Goal: Transaction & Acquisition: Purchase product/service

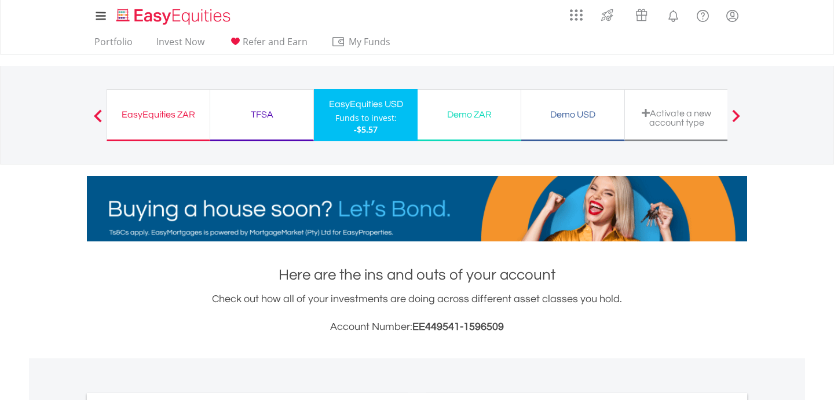
click at [104, 119] on div at bounding box center [97, 115] width 23 height 12
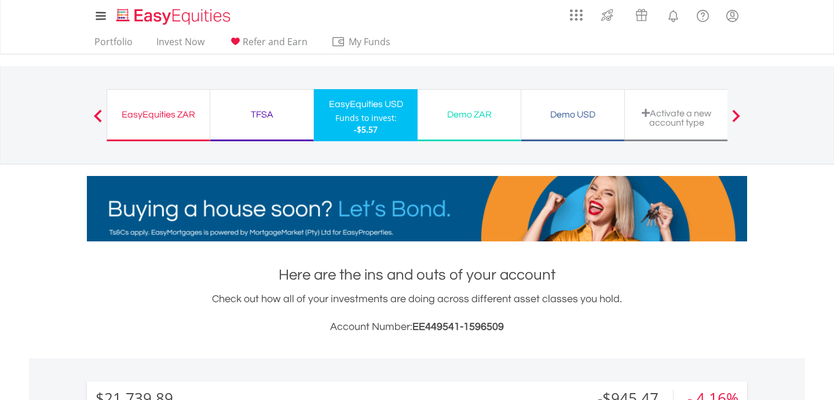
scroll to position [111, 220]
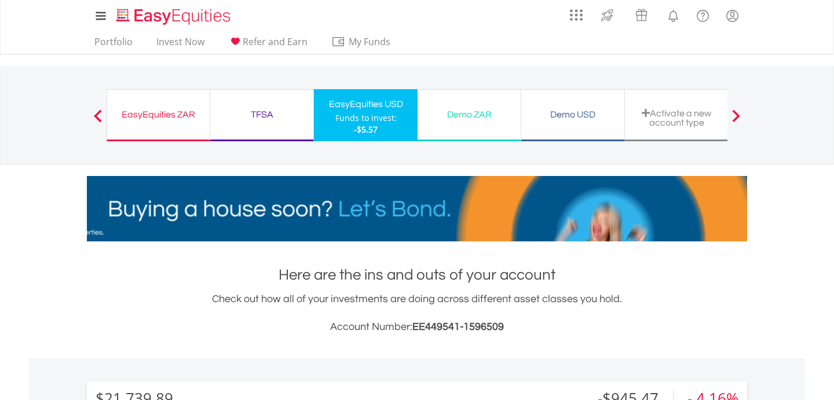
click at [360, 126] on span "-$5.57" at bounding box center [366, 129] width 24 height 11
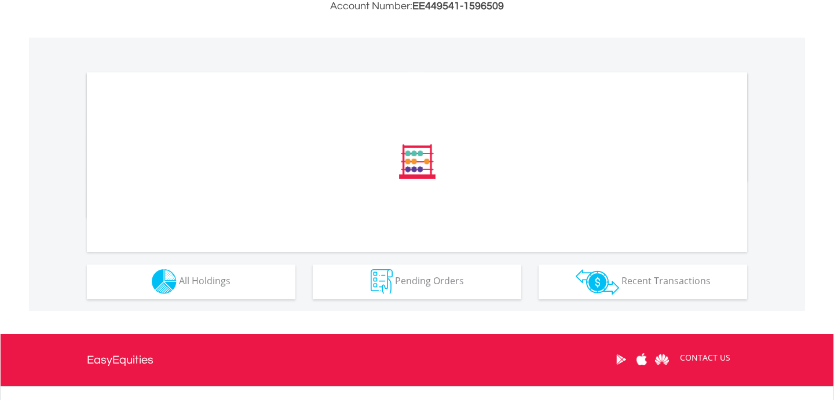
scroll to position [323, 0]
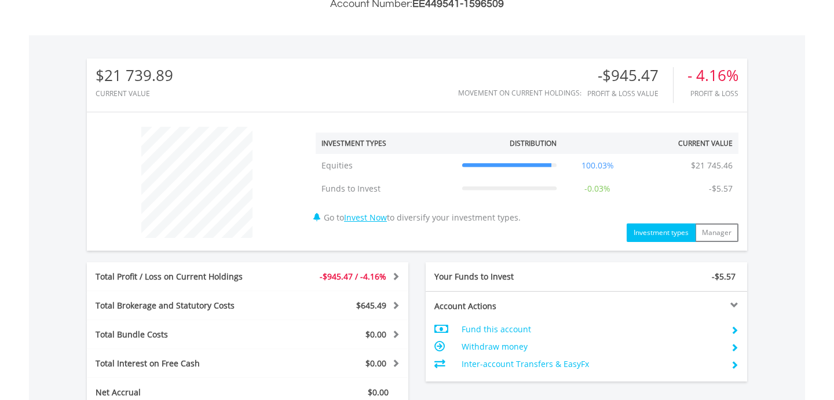
click at [250, 284] on div "Total Profit / Loss on Current Holdings -$945.47 / -4.16% Last Valuation $21 74…" at bounding box center [247, 276] width 321 height 29
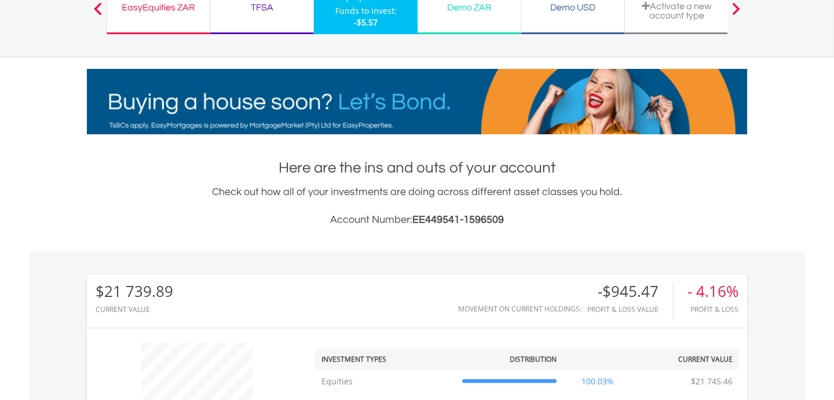
scroll to position [0, 0]
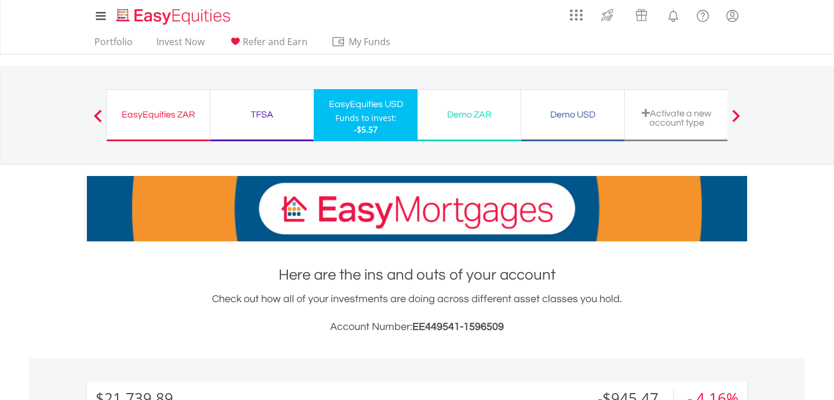
click at [159, 105] on div "EasyEquities ZAR Funds to invest: -$5.57" at bounding box center [159, 115] width 104 height 52
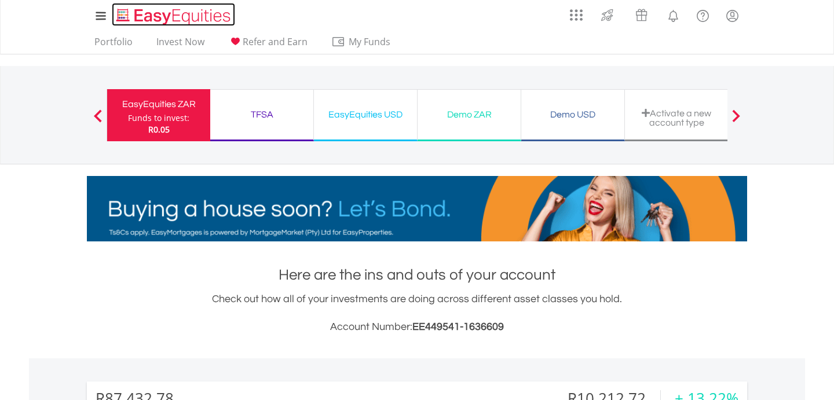
click at [184, 12] on img "Home page" at bounding box center [174, 16] width 121 height 19
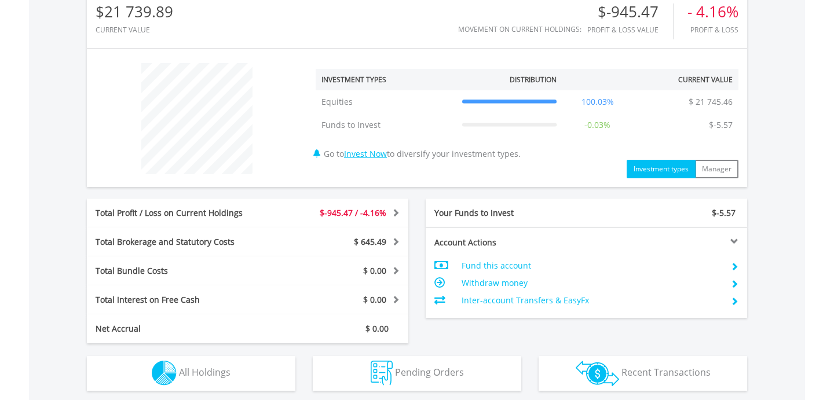
scroll to position [393, 0]
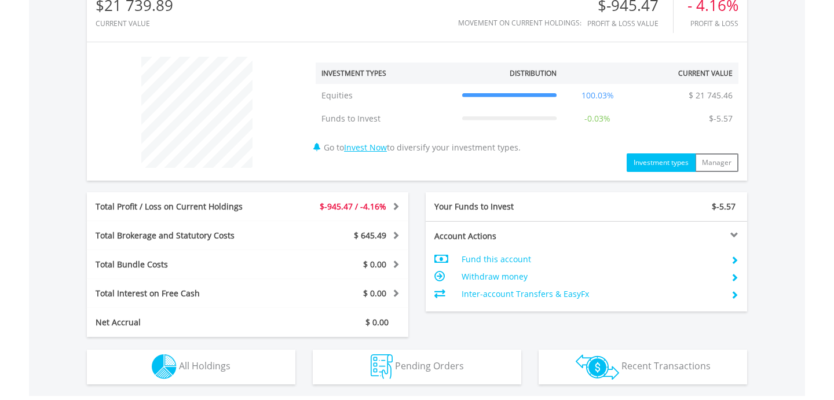
click at [517, 278] on td "Withdraw money" at bounding box center [591, 276] width 260 height 17
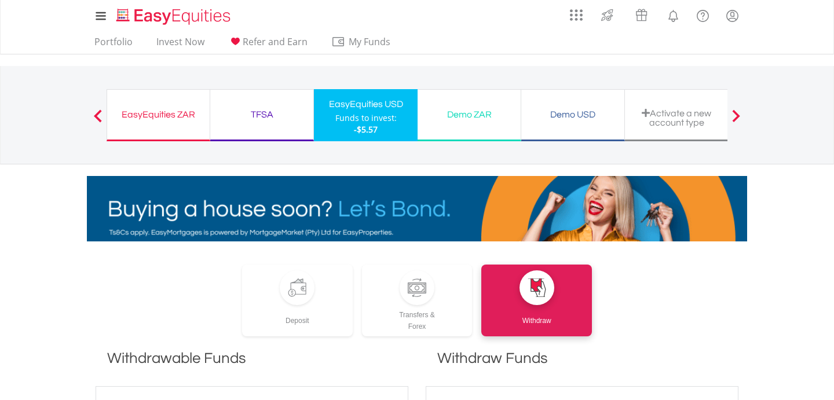
click at [354, 114] on div "Funds to invest:" at bounding box center [365, 118] width 61 height 12
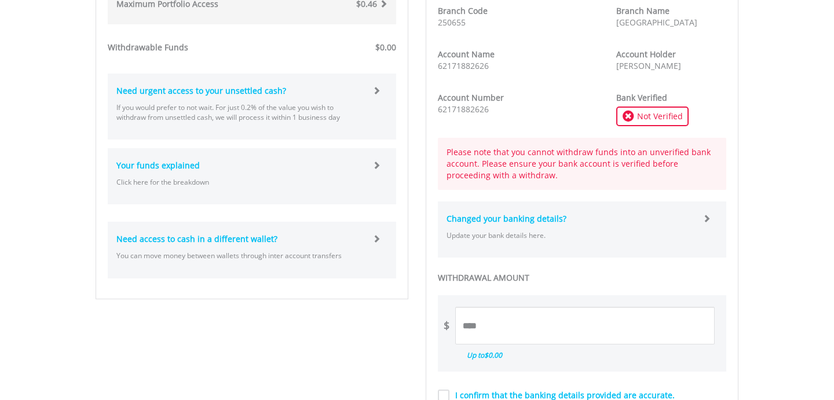
scroll to position [576, 0]
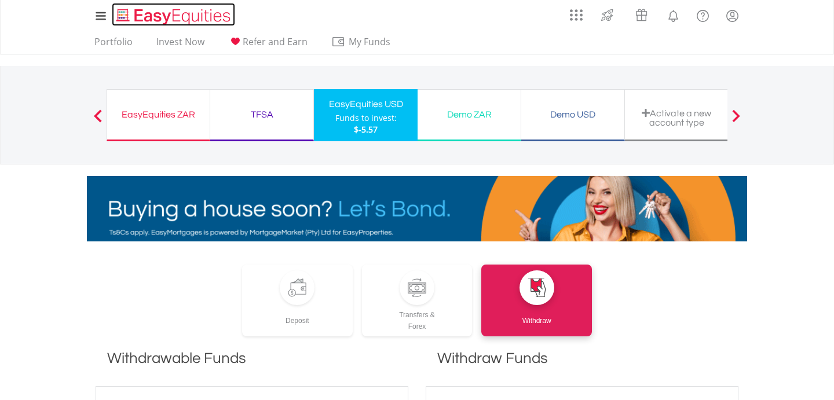
click at [150, 22] on img "Home page" at bounding box center [174, 16] width 121 height 19
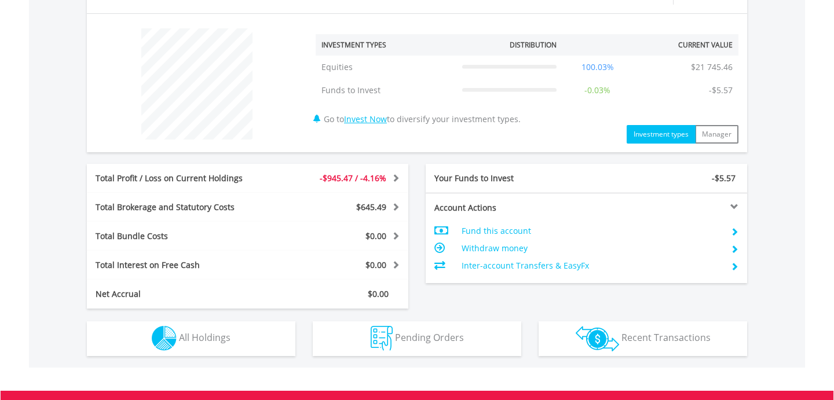
scroll to position [579, 0]
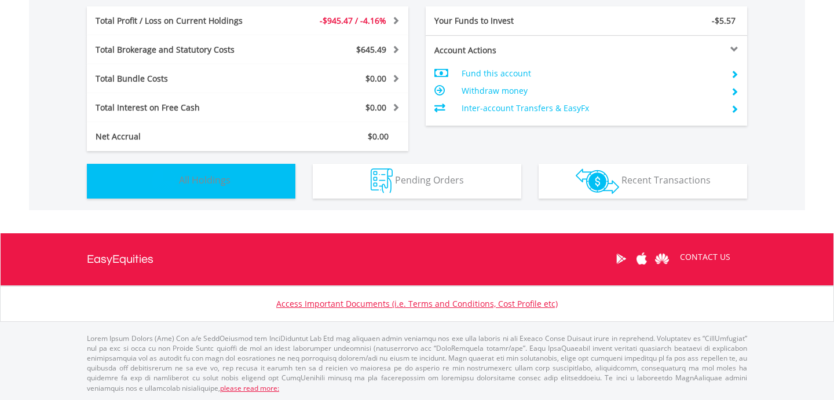
click at [250, 186] on button "Holdings All Holdings" at bounding box center [191, 181] width 208 height 35
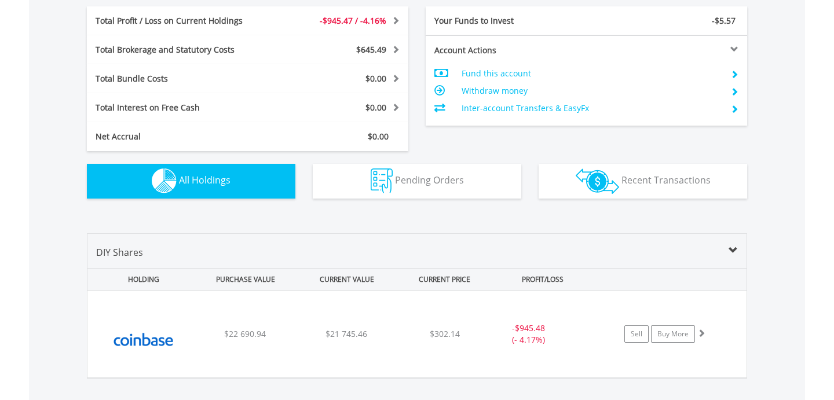
scroll to position [743, 0]
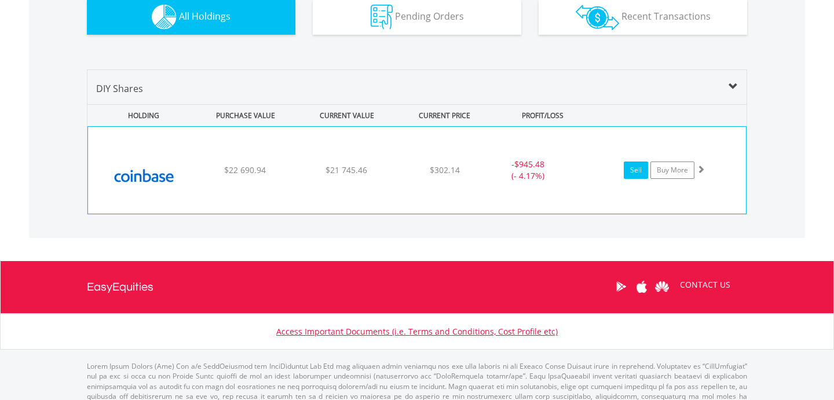
click at [636, 171] on link "Sell" at bounding box center [636, 170] width 24 height 17
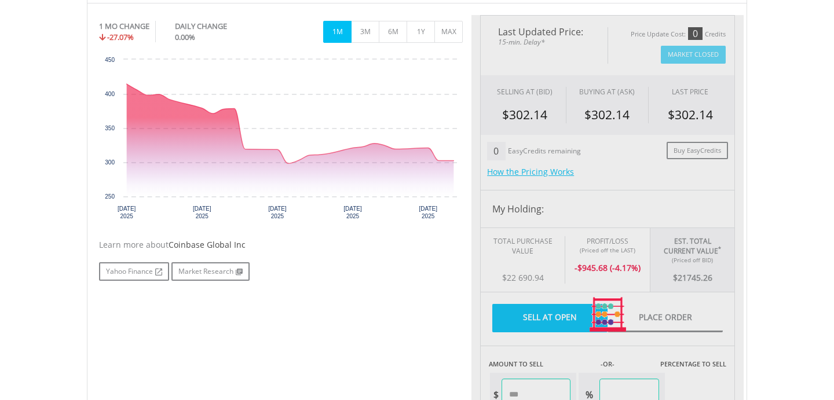
type input "********"
type input "******"
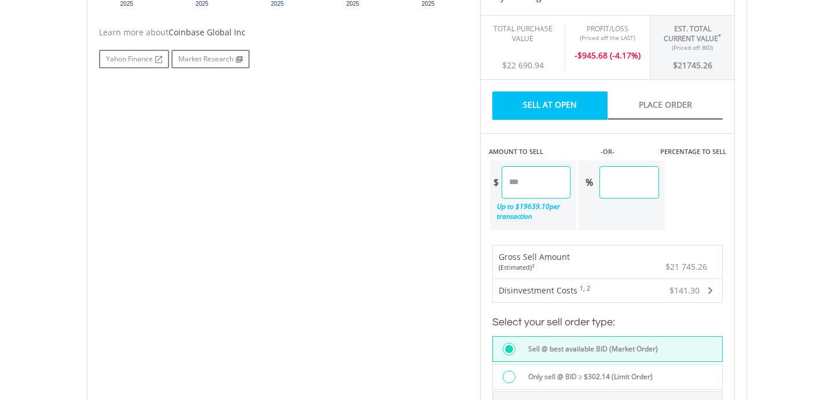
scroll to position [574, 0]
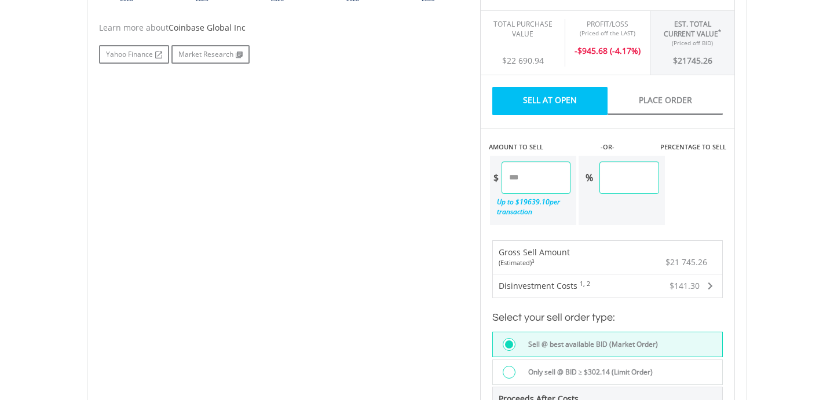
click at [541, 181] on input "********" at bounding box center [535, 178] width 69 height 32
paste input "number"
click at [464, 203] on div "No chart available. 1 MO CHANGE -27.07% DAILY CHANGE 0.00% 1M 3M 6M 1Y MAX Char…" at bounding box center [416, 200] width 653 height 804
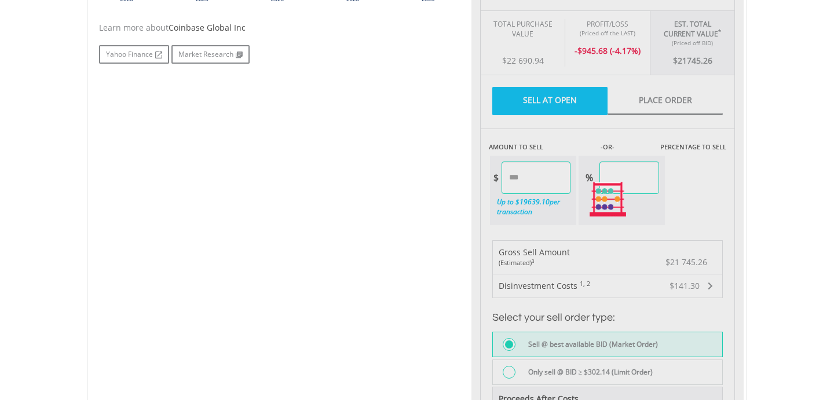
type input "*******"
type input "****"
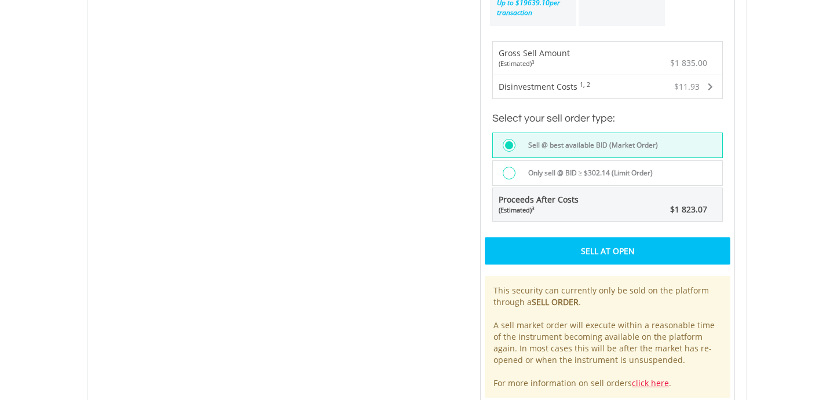
scroll to position [789, 0]
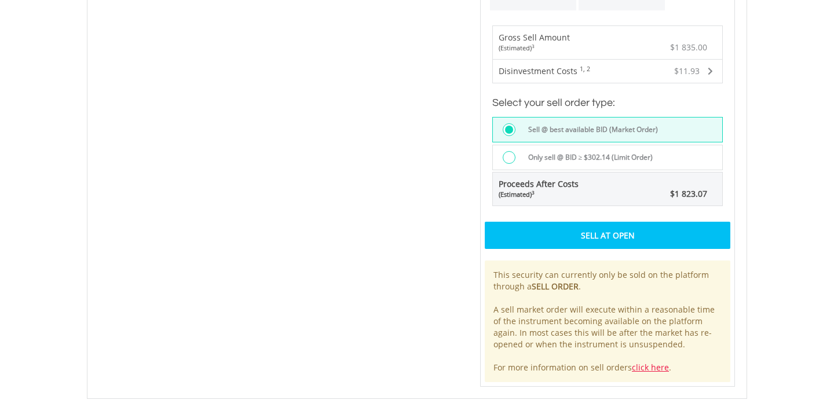
click at [640, 241] on div "Sell At Open" at bounding box center [608, 235] width 246 height 27
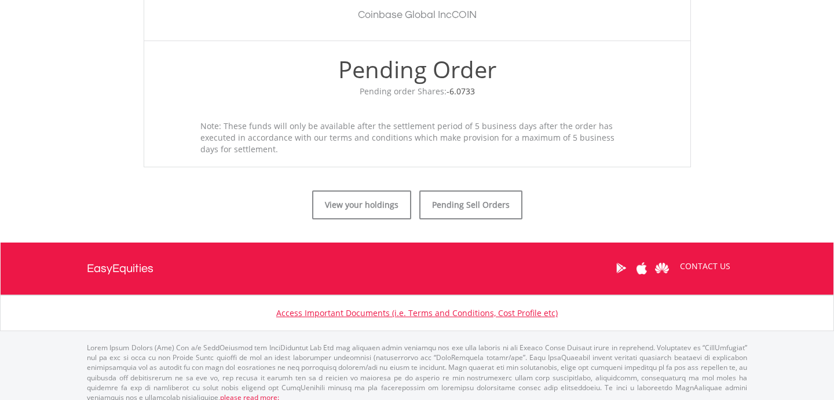
scroll to position [429, 0]
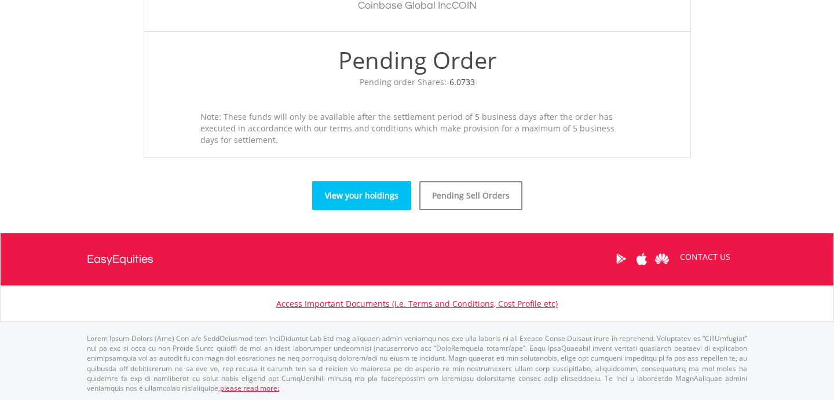
click at [387, 190] on link "View your holdings" at bounding box center [361, 195] width 99 height 29
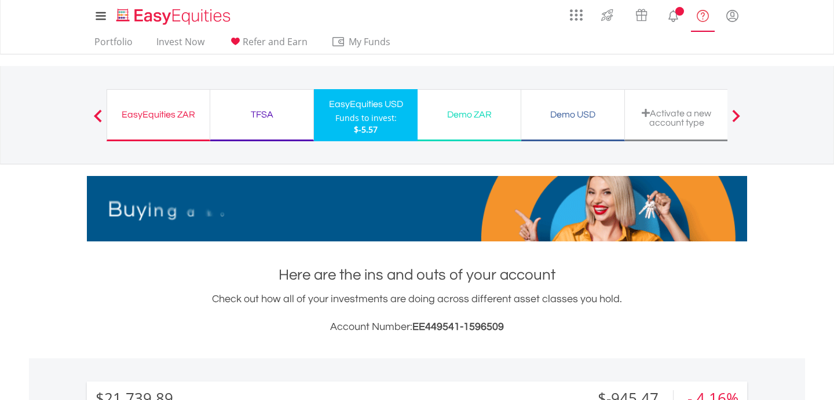
scroll to position [111, 220]
